Goal: Task Accomplishment & Management: Manage account settings

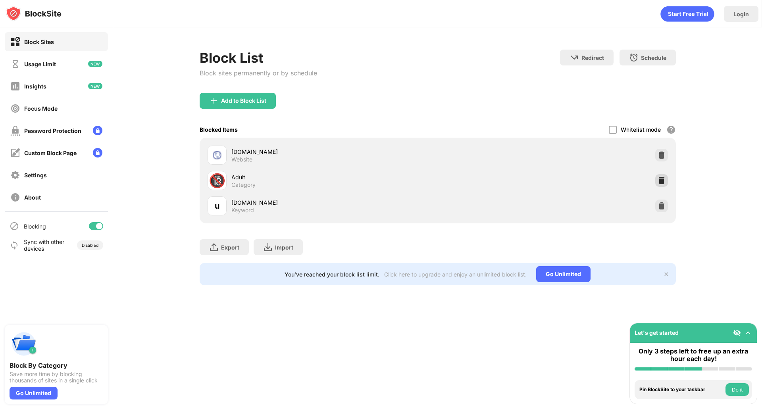
click at [661, 184] on img at bounding box center [662, 181] width 8 height 8
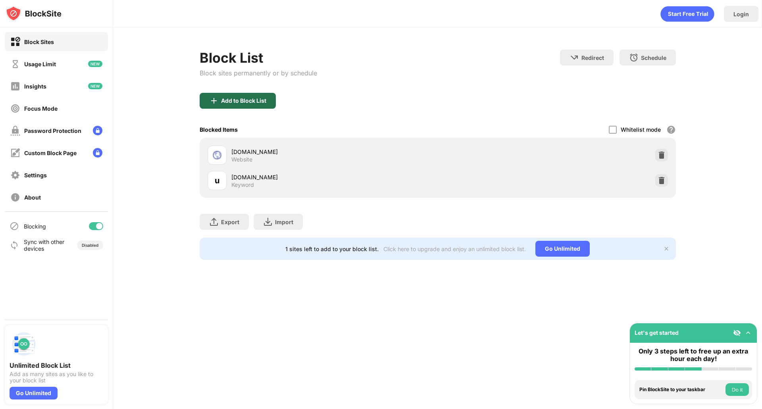
click at [258, 102] on div "Add to Block List" at bounding box center [243, 101] width 45 height 6
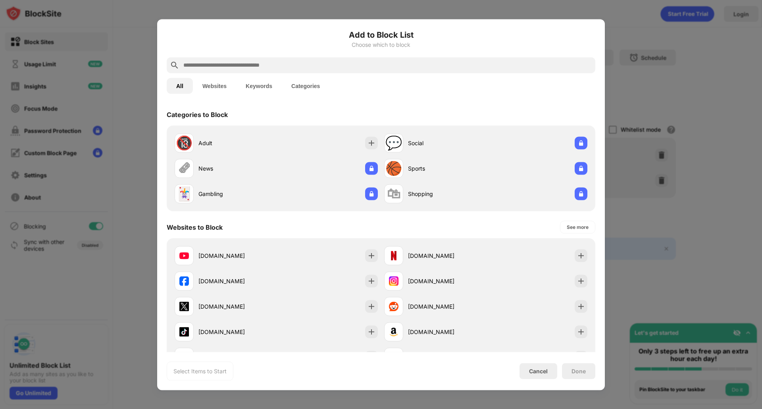
click at [272, 129] on div "🔞 Adult 💬 Social 🗞 News 🏀 Sports 🃏 Gambling 🛍 Shopping" at bounding box center [381, 168] width 429 height 86
click at [279, 136] on div "🔞 Adult" at bounding box center [276, 142] width 210 height 25
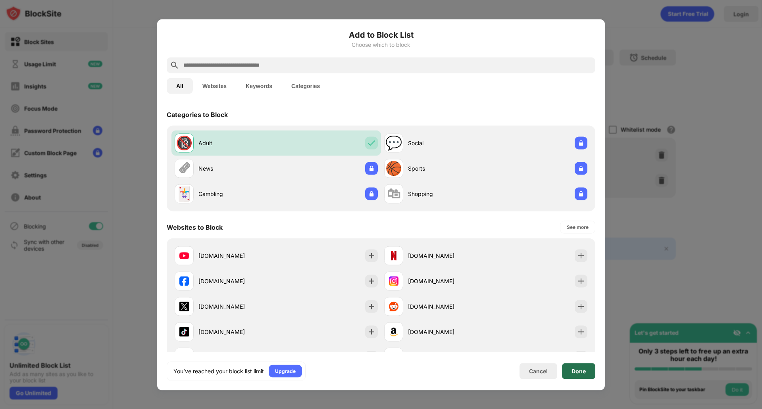
click at [584, 375] on div "Done" at bounding box center [578, 371] width 33 height 16
